Goal: Task Accomplishment & Management: Use online tool/utility

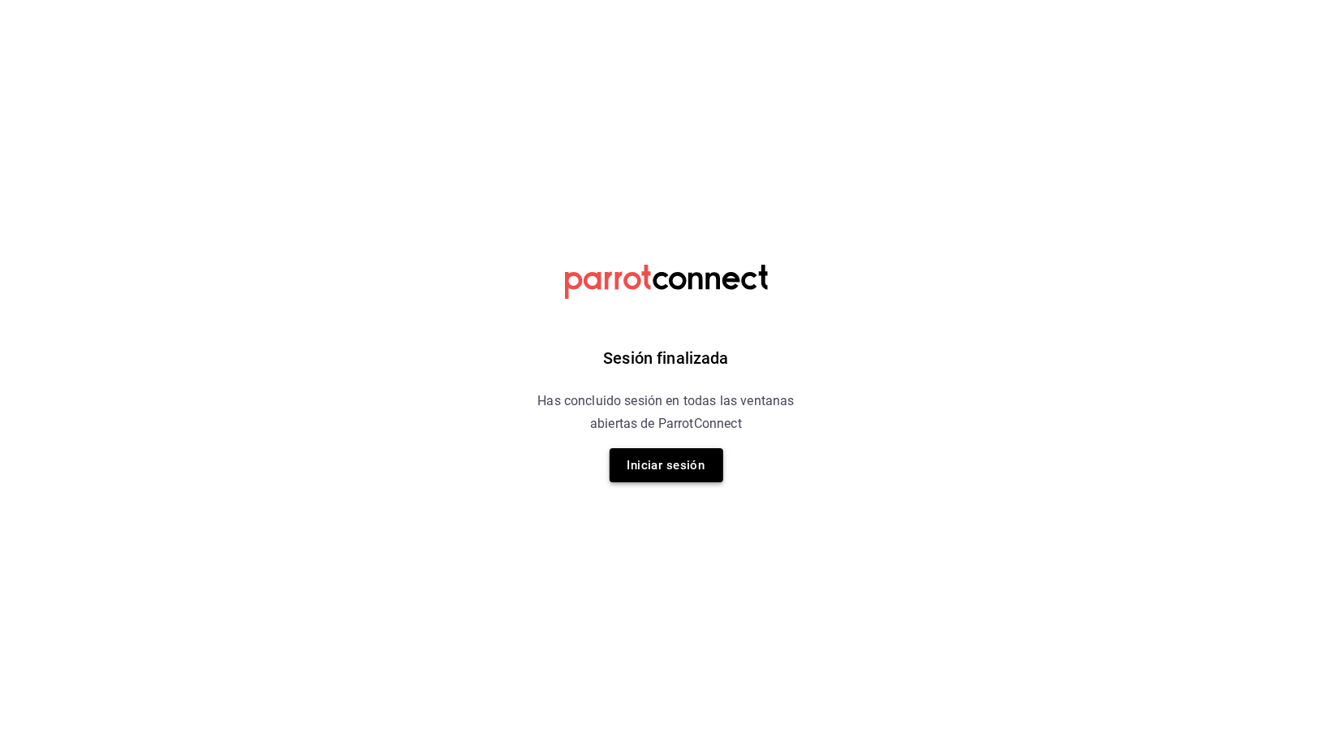
click at [657, 453] on button "Iniciar sesión" at bounding box center [667, 465] width 114 height 34
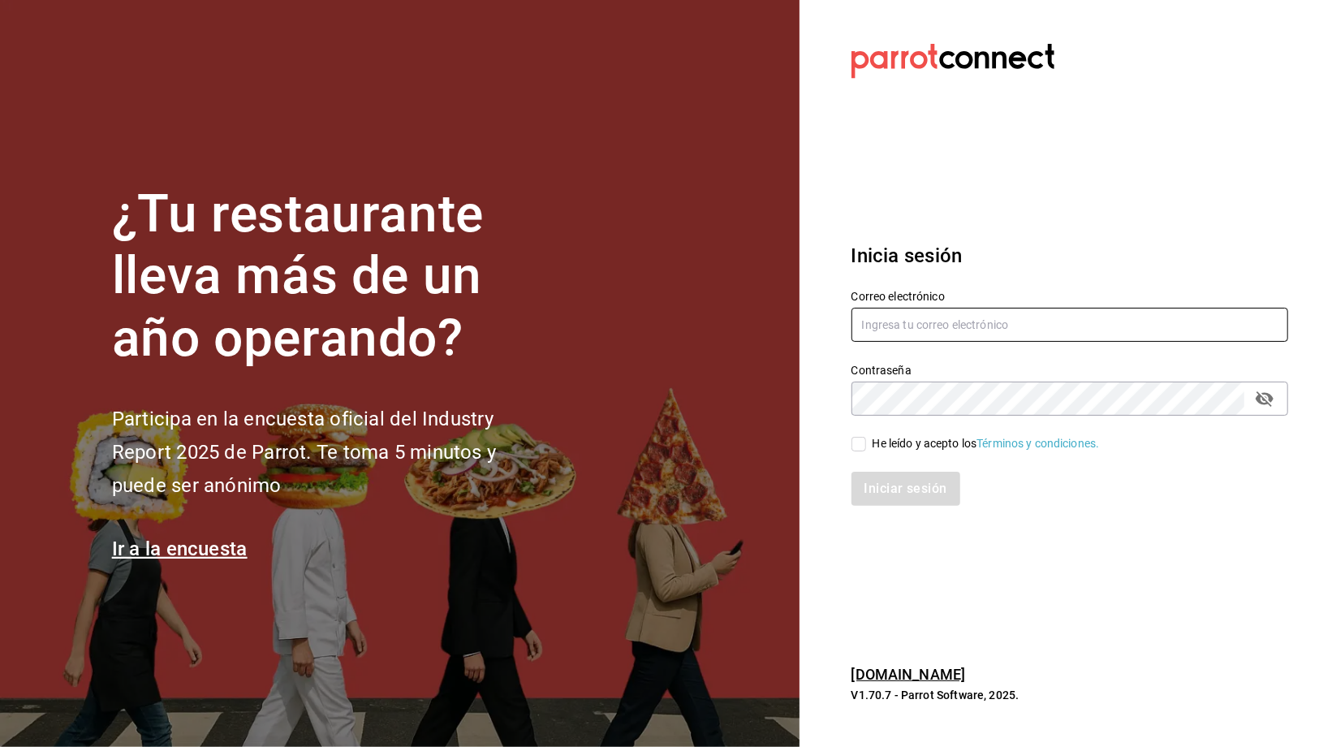
click at [1000, 326] on input "text" at bounding box center [1070, 325] width 437 height 34
type input "contacto@maoza.com.mx"
click at [912, 437] on div "He leído y acepto los Términos y condiciones." at bounding box center [986, 443] width 227 height 17
click at [866, 437] on input "He leído y acepto los Términos y condiciones." at bounding box center [859, 444] width 15 height 15
checkbox input "true"
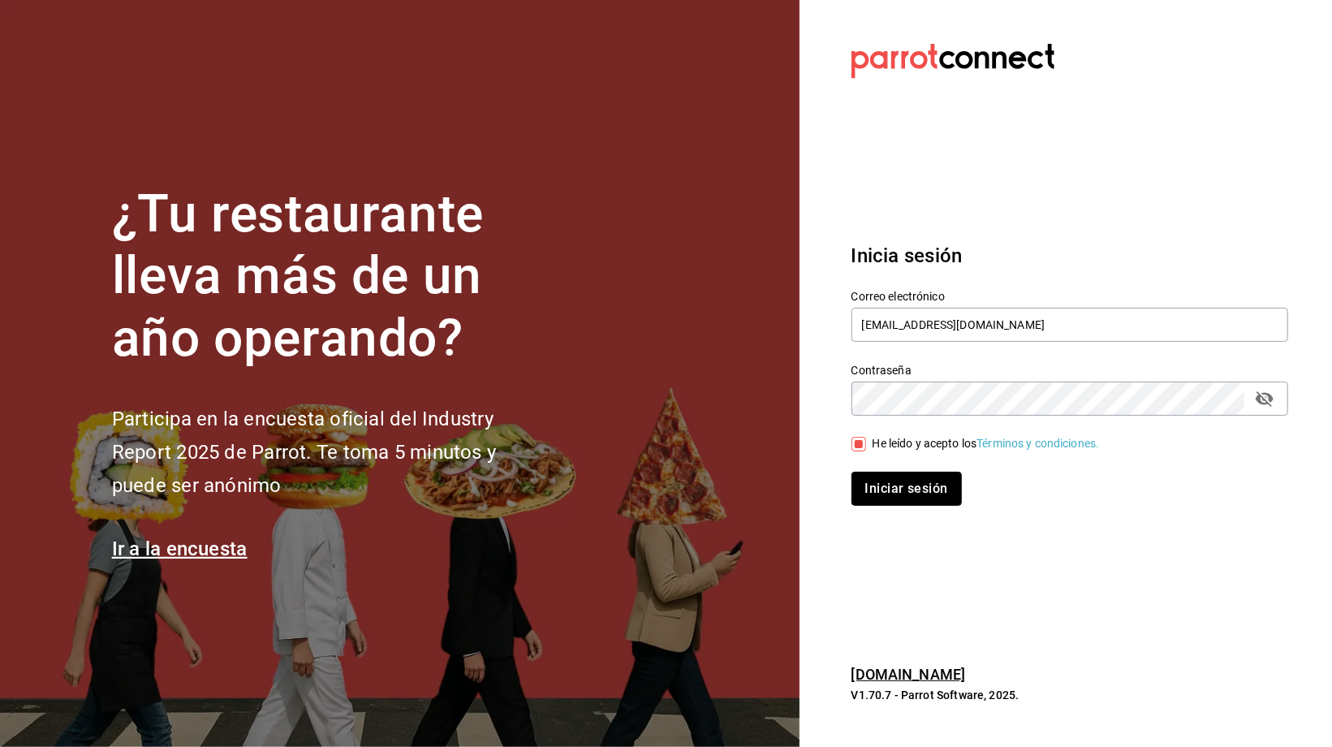
click at [914, 485] on button "Iniciar sesión" at bounding box center [907, 489] width 110 height 34
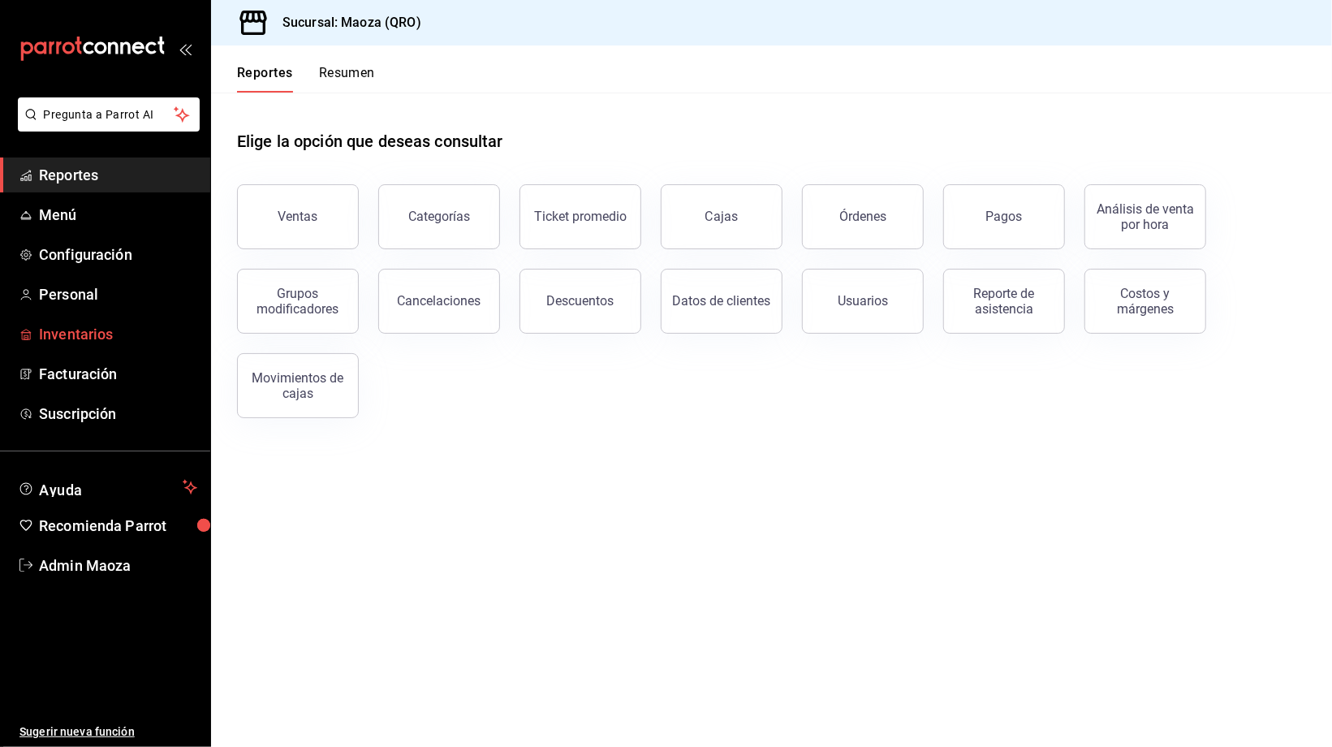
click at [99, 332] on span "Inventarios" at bounding box center [118, 334] width 158 height 22
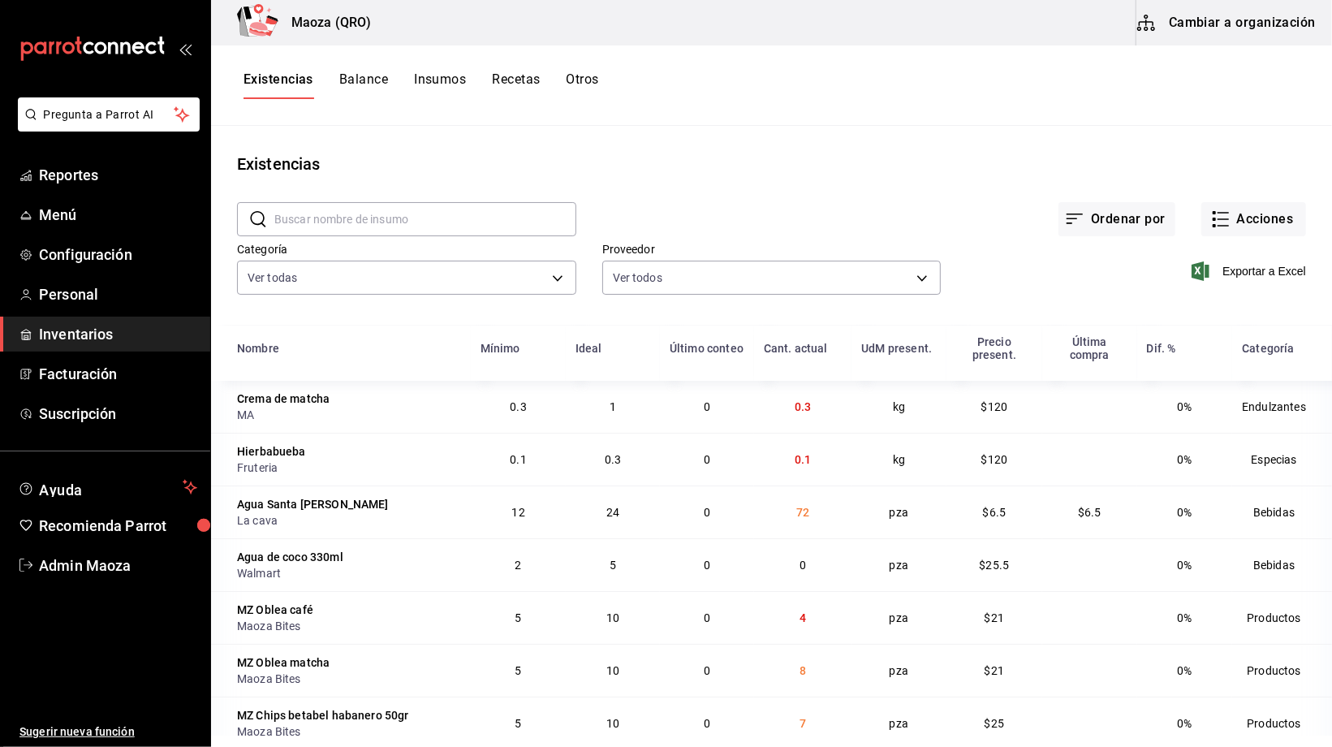
click at [450, 88] on button "Insumos" at bounding box center [440, 85] width 52 height 28
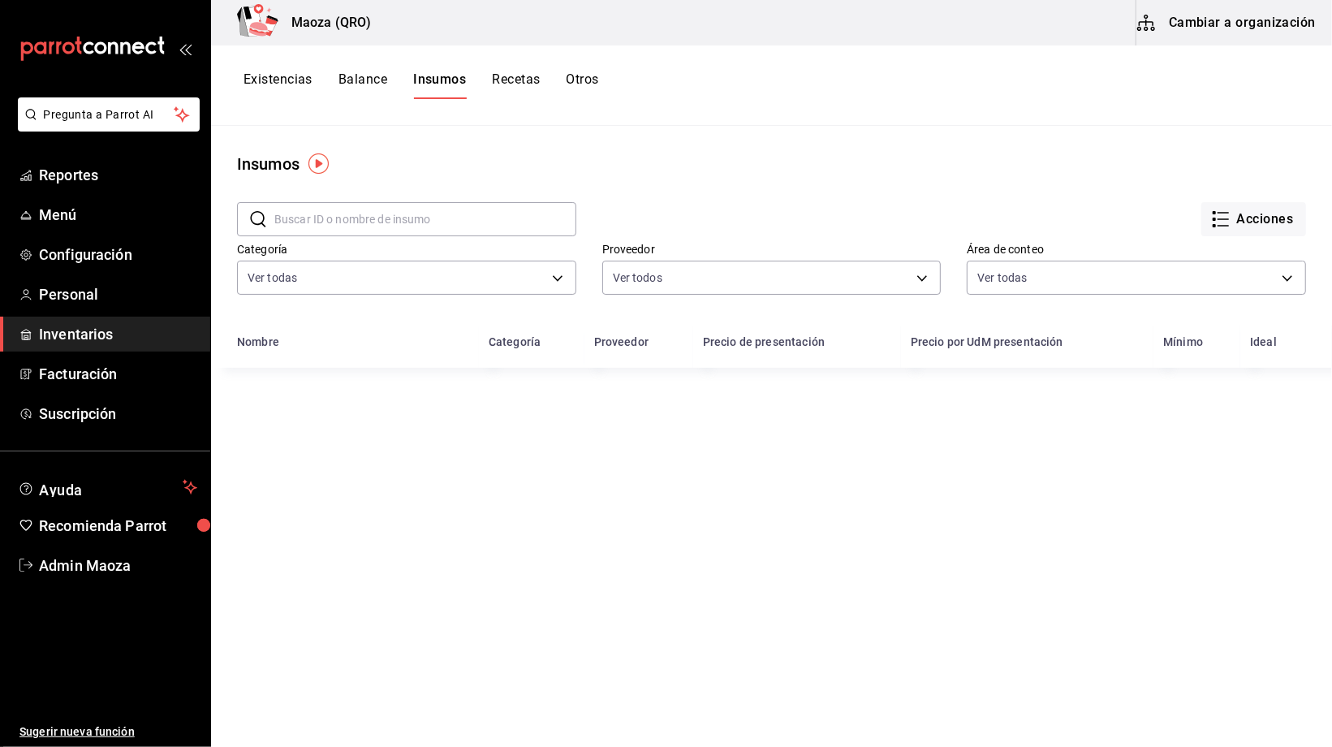
click at [279, 75] on button "Existencias" at bounding box center [278, 85] width 69 height 28
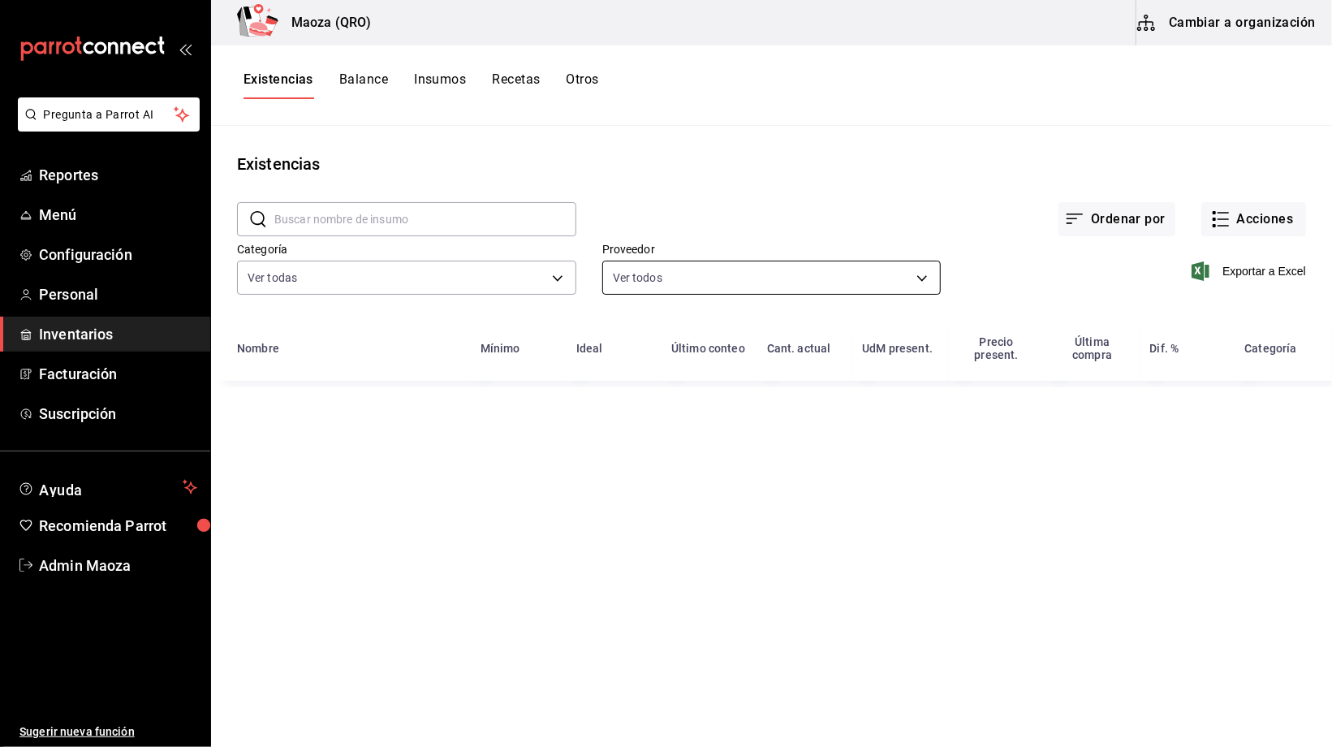
click at [795, 283] on body "Pregunta a Parrot AI Reportes Menú Configuración Personal Inventarios Facturaci…" at bounding box center [666, 367] width 1332 height 735
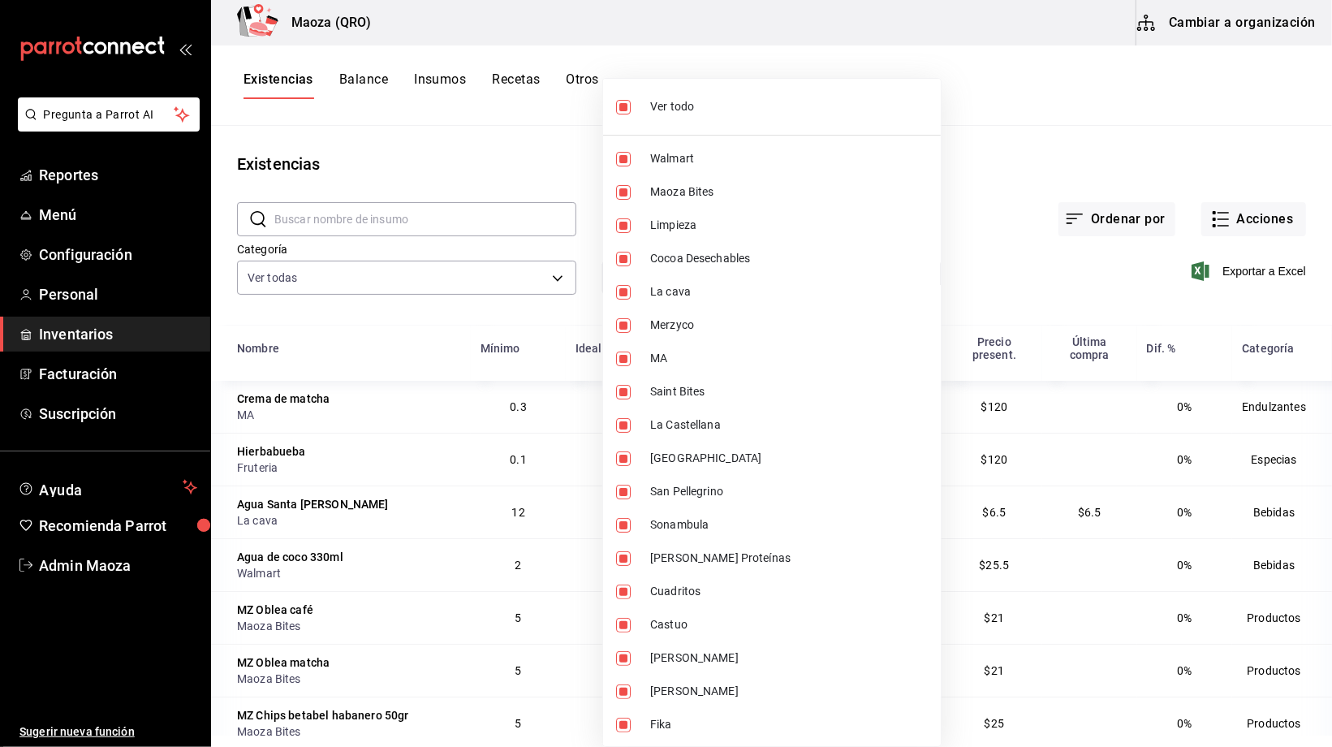
click at [685, 96] on li "Ver todo" at bounding box center [772, 106] width 338 height 43
checkbox input "false"
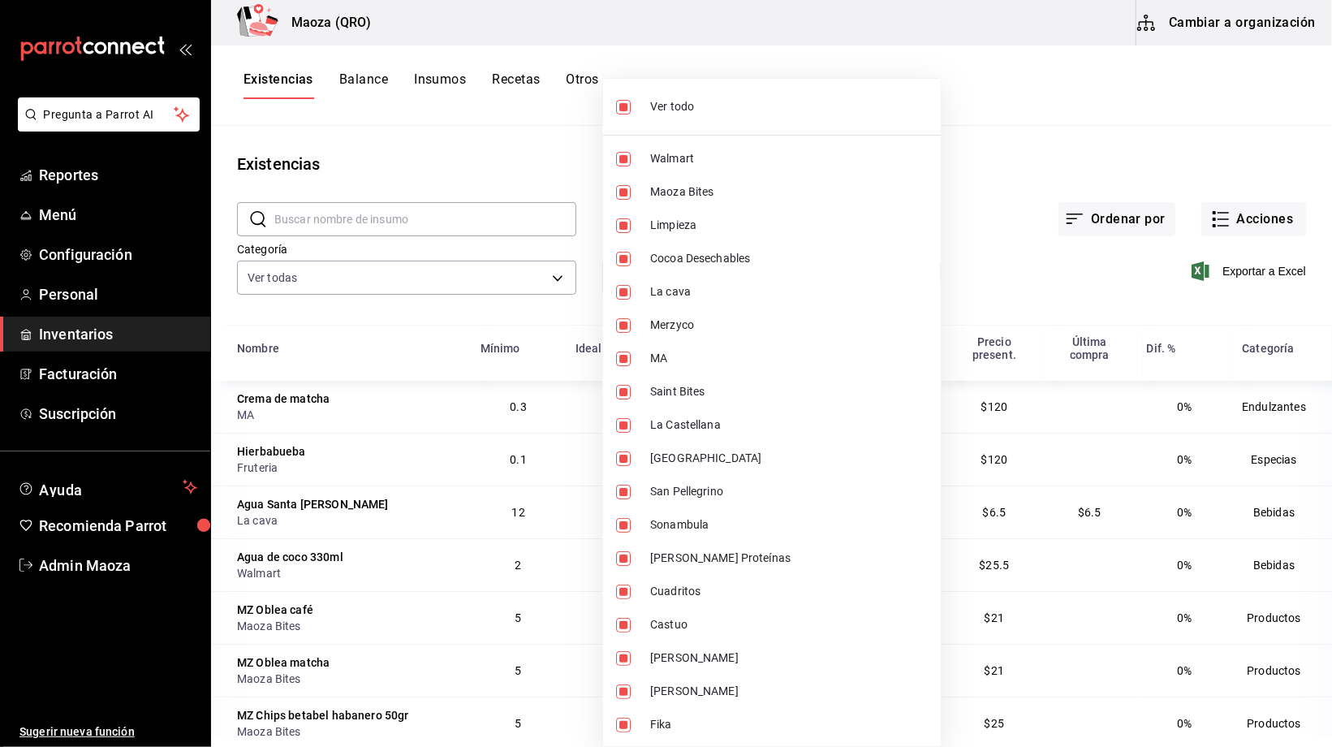
checkbox input "false"
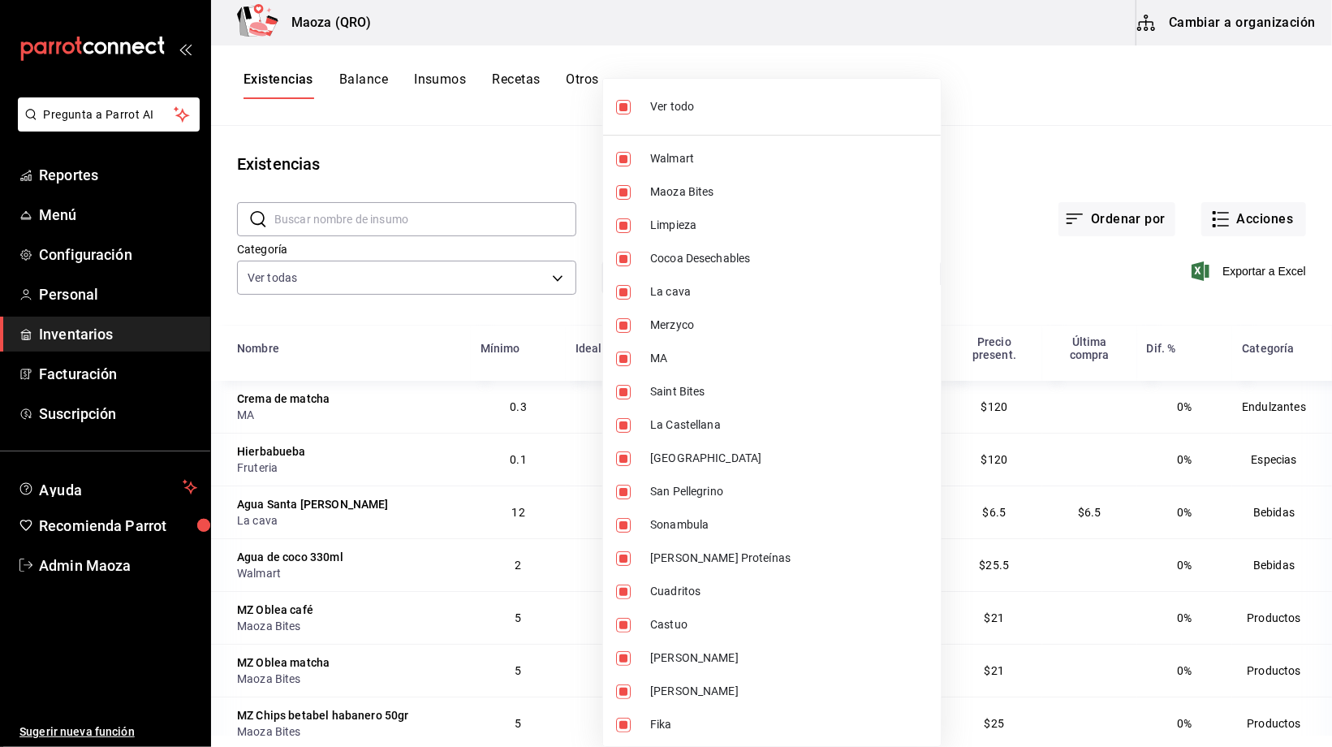
checkbox input "false"
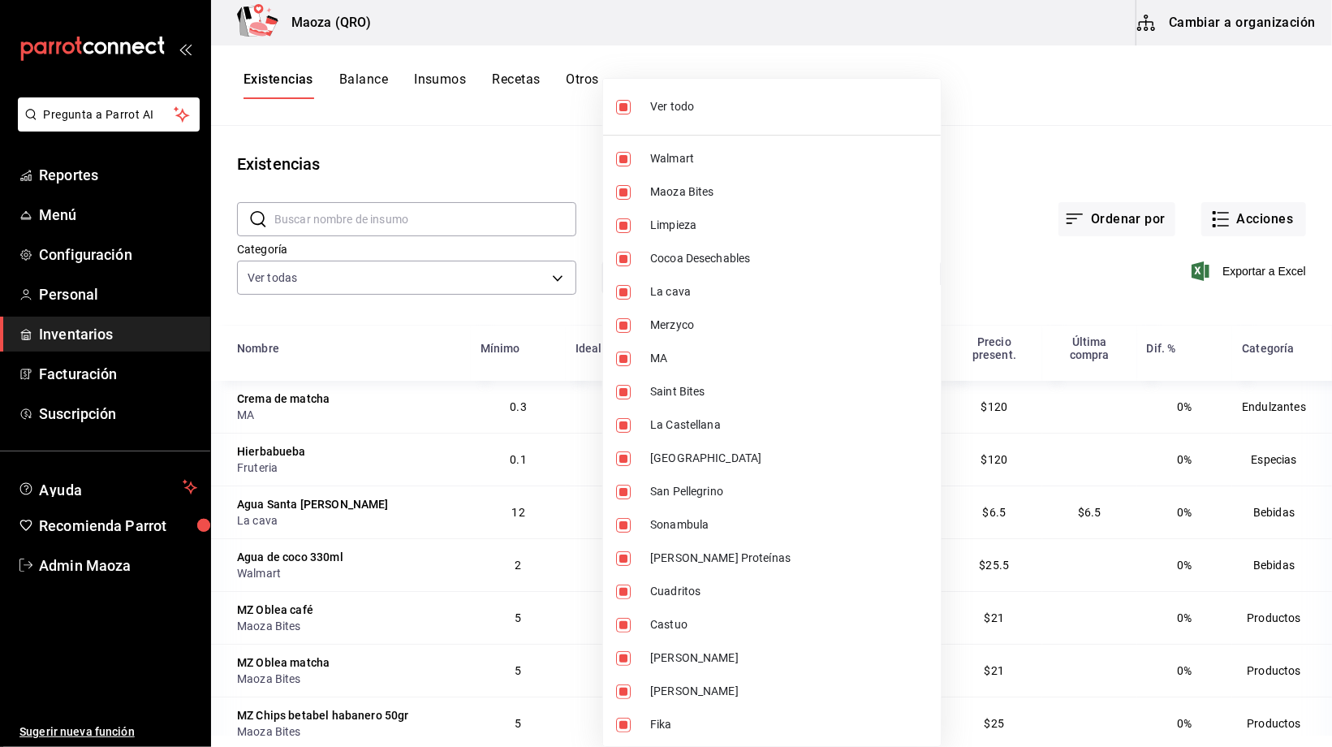
checkbox input "false"
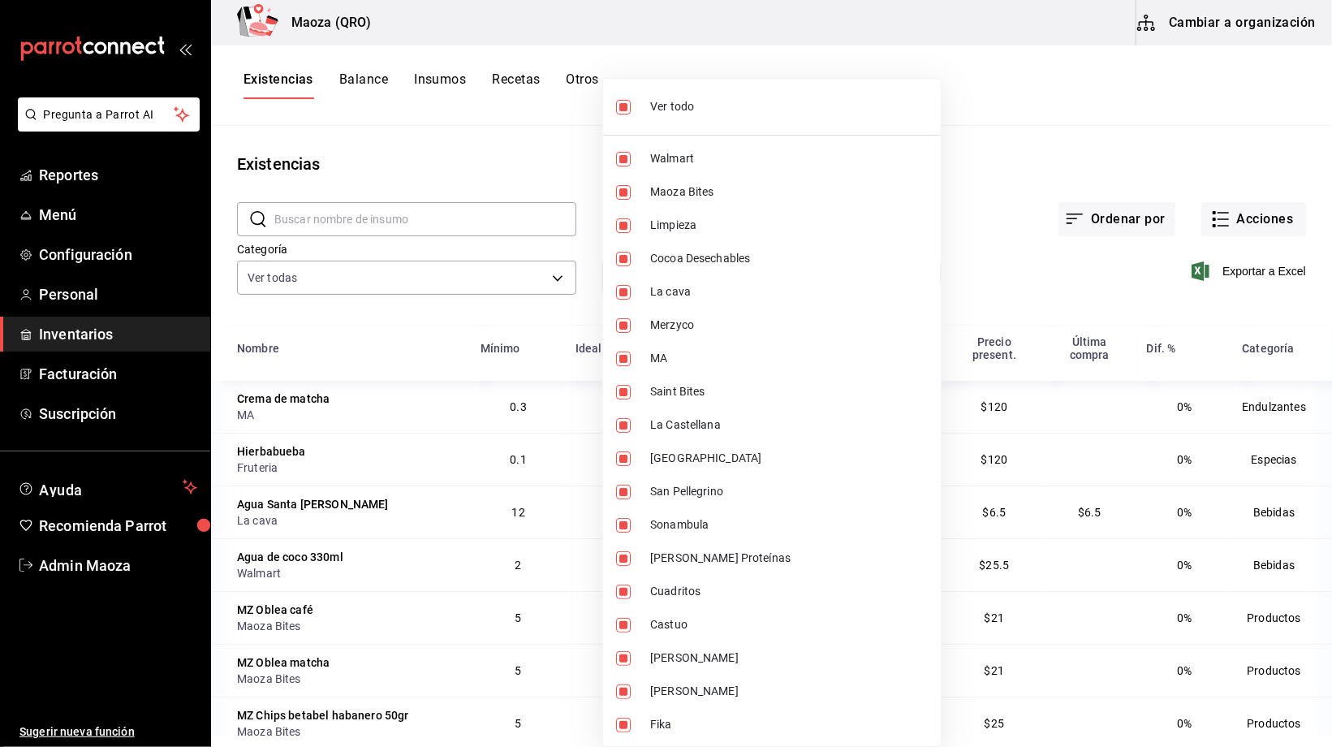
checkbox input "false"
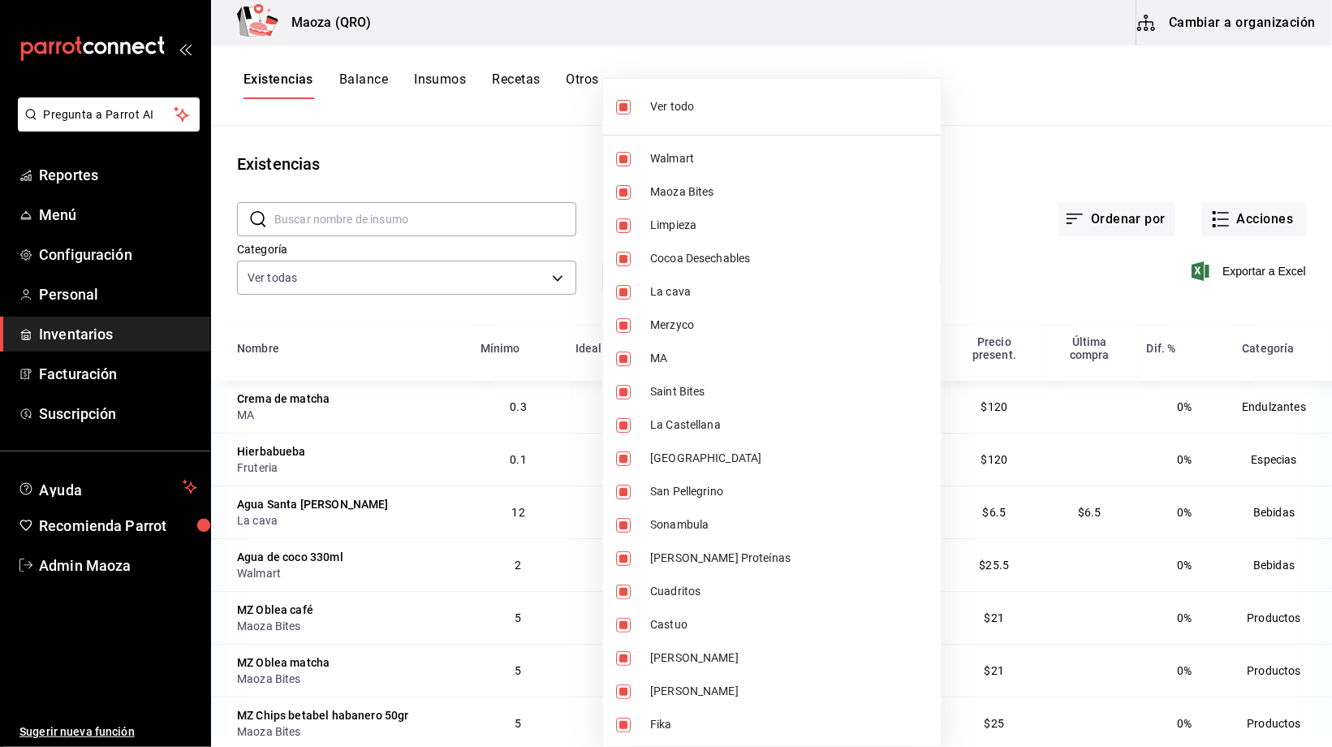
checkbox input "false"
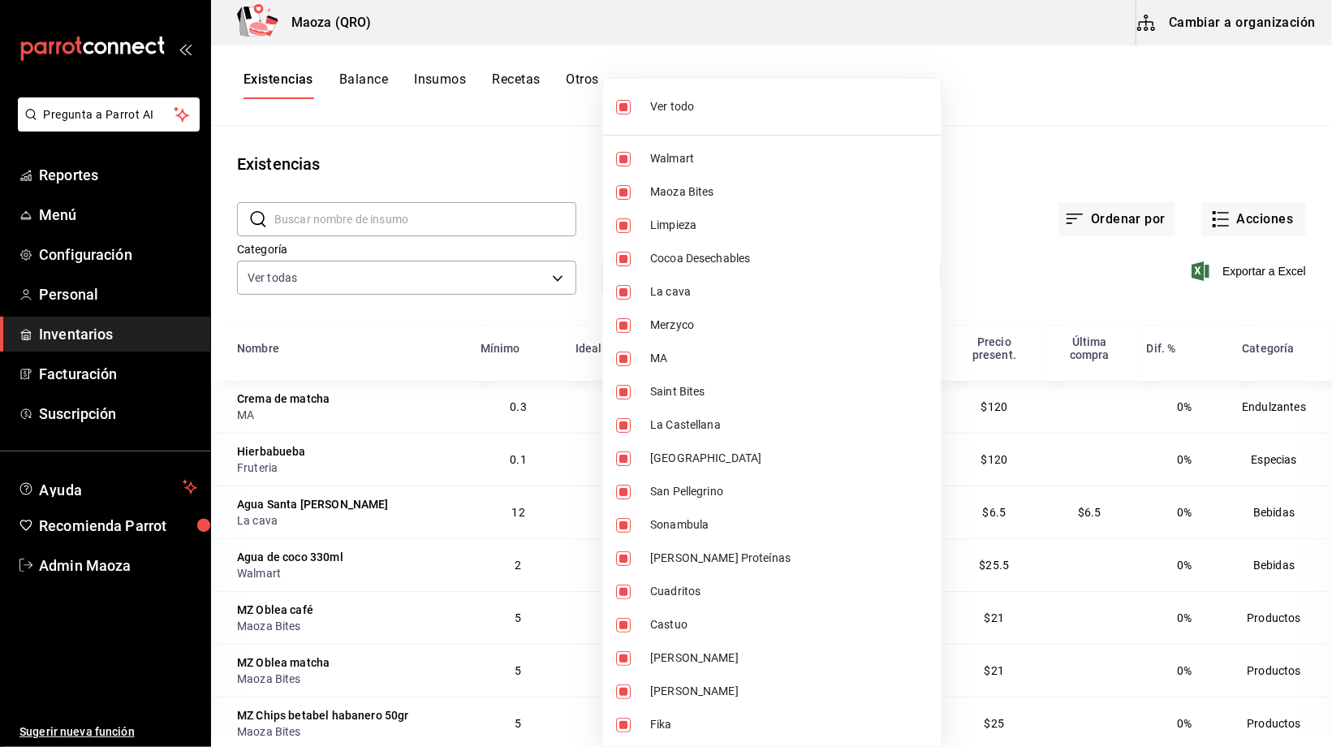
checkbox input "false"
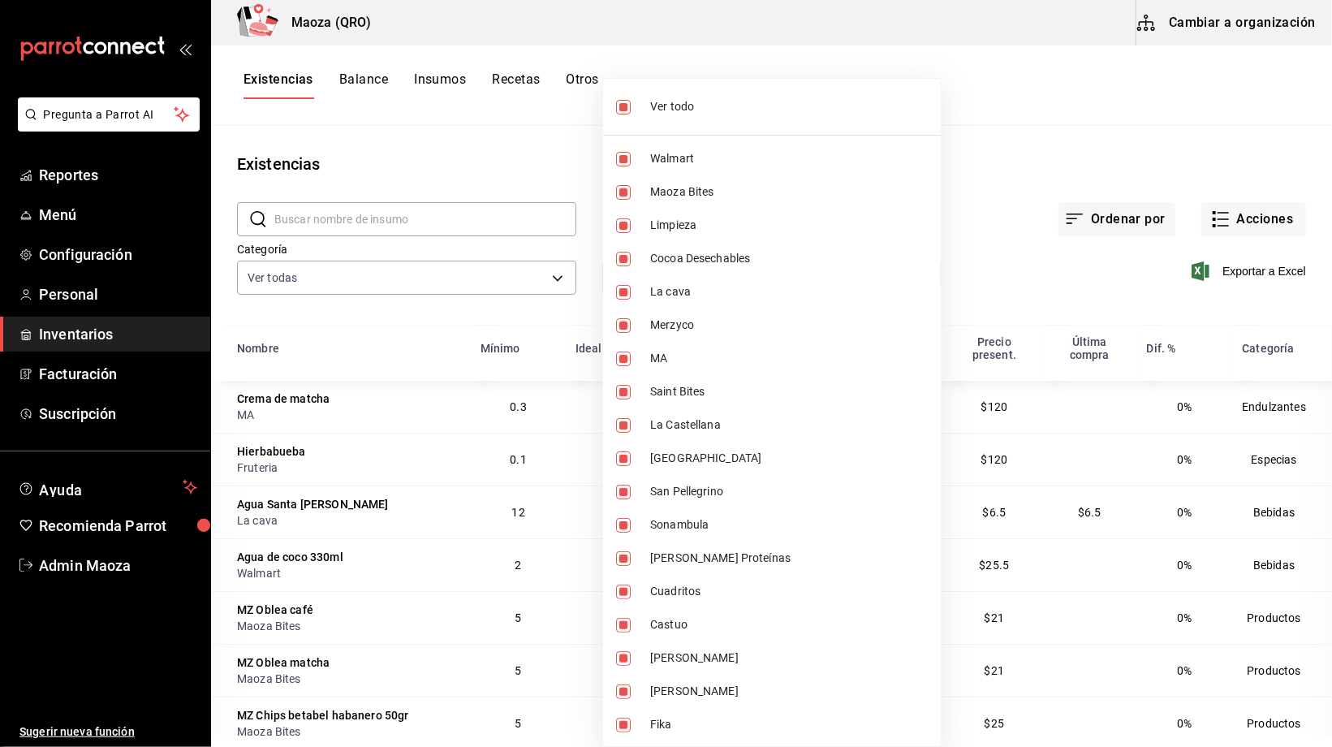
checkbox input "false"
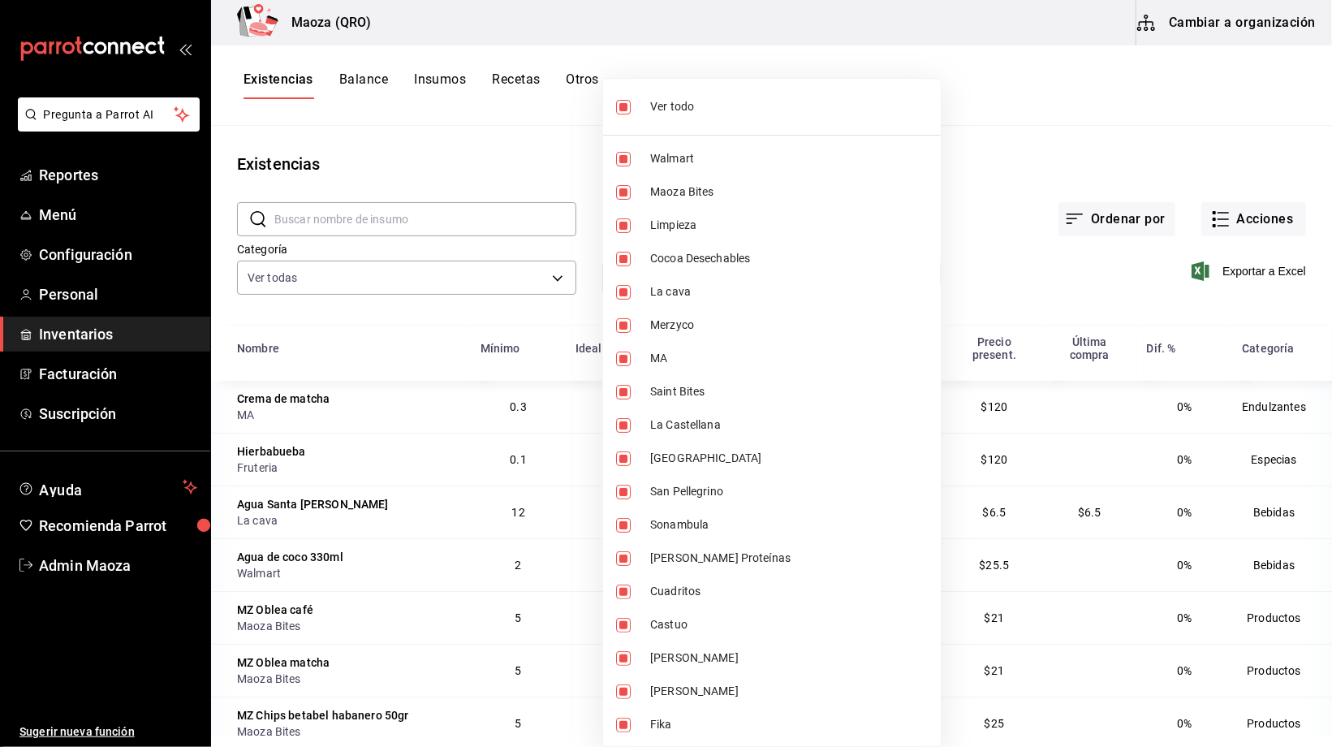
checkbox input "false"
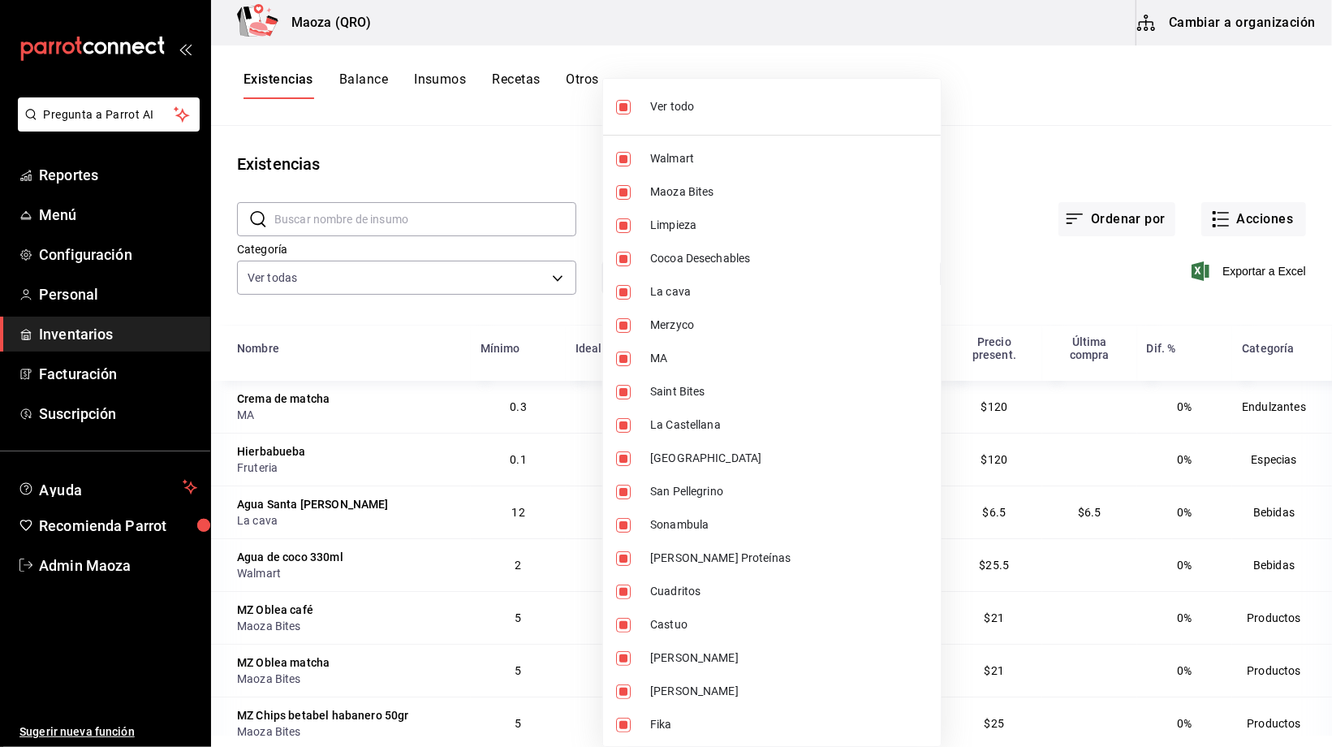
checkbox input "false"
click at [688, 182] on li "Maoza Bites" at bounding box center [772, 191] width 338 height 33
type input "843b4a22-51b7-4536-b9a8-dacebb082ce7"
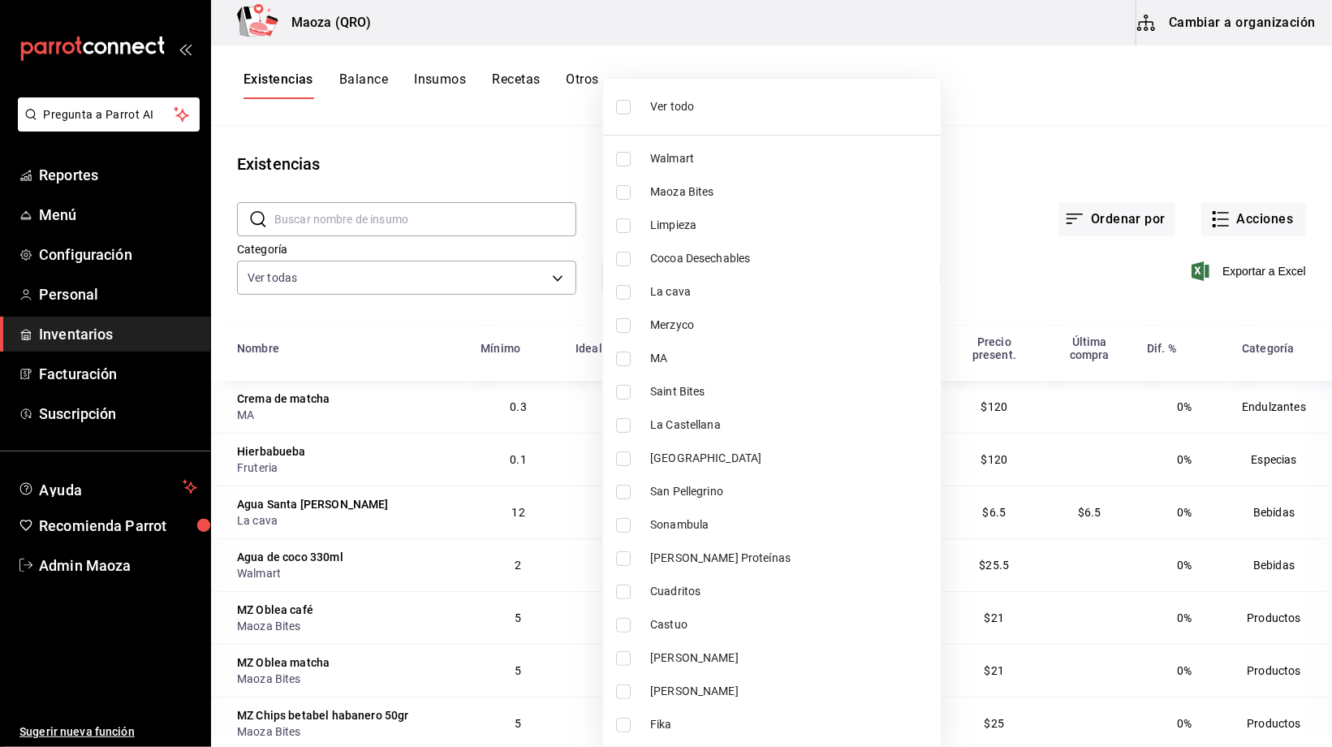
checkbox input "true"
click at [1005, 46] on div at bounding box center [666, 373] width 1332 height 747
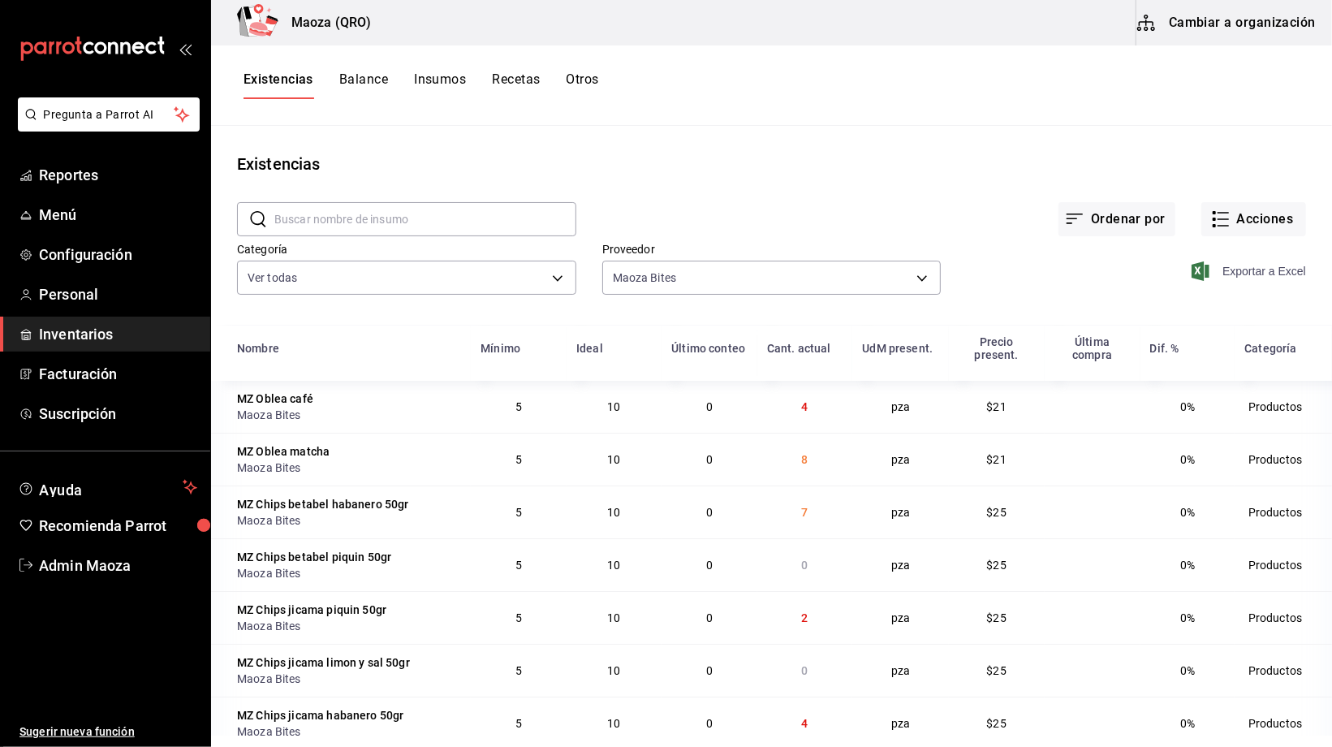
click at [1246, 265] on span "Exportar a Excel" at bounding box center [1250, 270] width 111 height 19
